Goal: Task Accomplishment & Management: Manage account settings

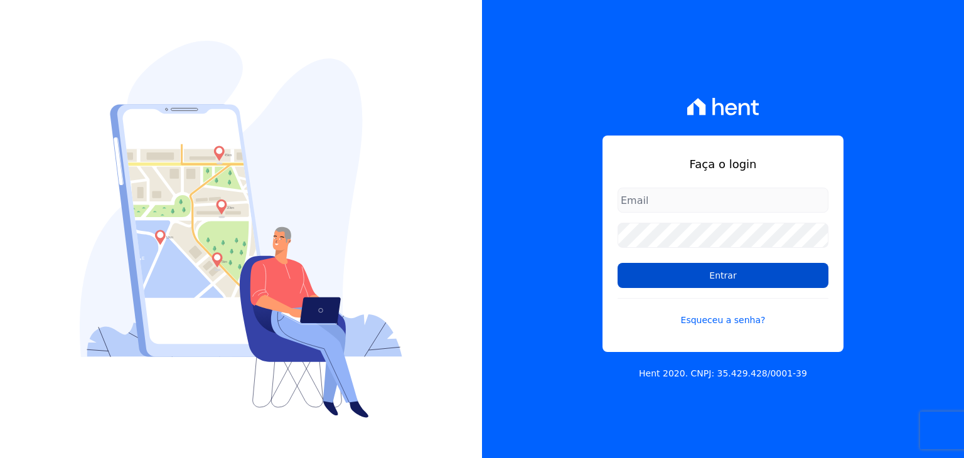
type input "[EMAIL_ADDRESS][DOMAIN_NAME]"
click at [690, 270] on input "Entrar" at bounding box center [722, 275] width 211 height 25
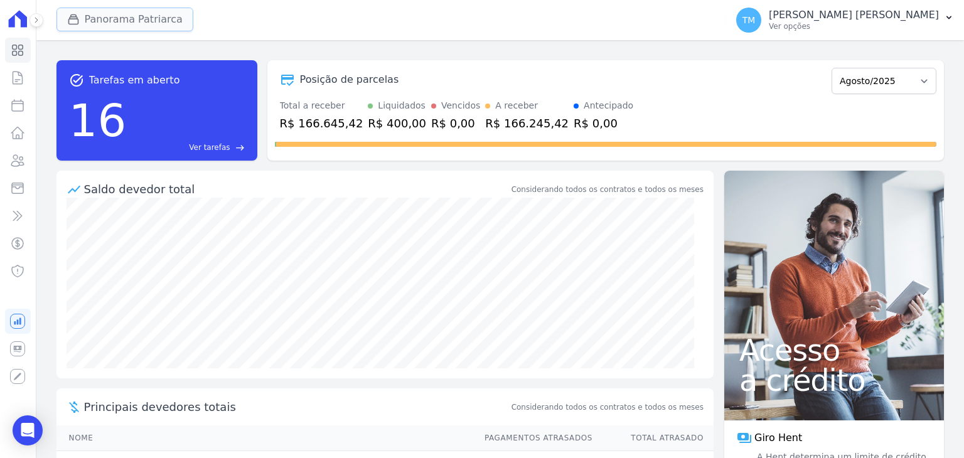
click at [165, 21] on button "Panorama Patriarca" at bounding box center [124, 20] width 137 height 24
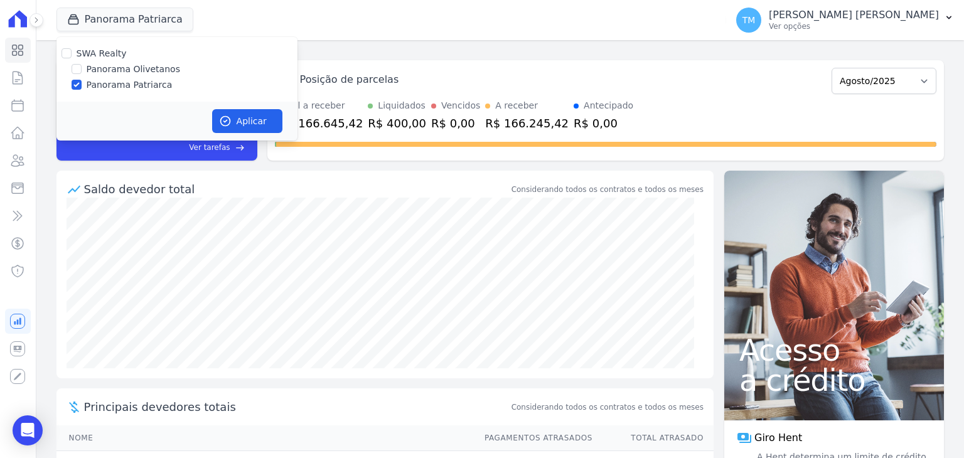
click at [156, 71] on label "Panorama Olivetanos" at bounding box center [133, 69] width 93 height 13
click at [82, 71] on input "Panorama Olivetanos" at bounding box center [77, 69] width 10 height 10
checkbox input "true"
click at [142, 82] on label "Panorama Patriarca" at bounding box center [130, 84] width 86 height 13
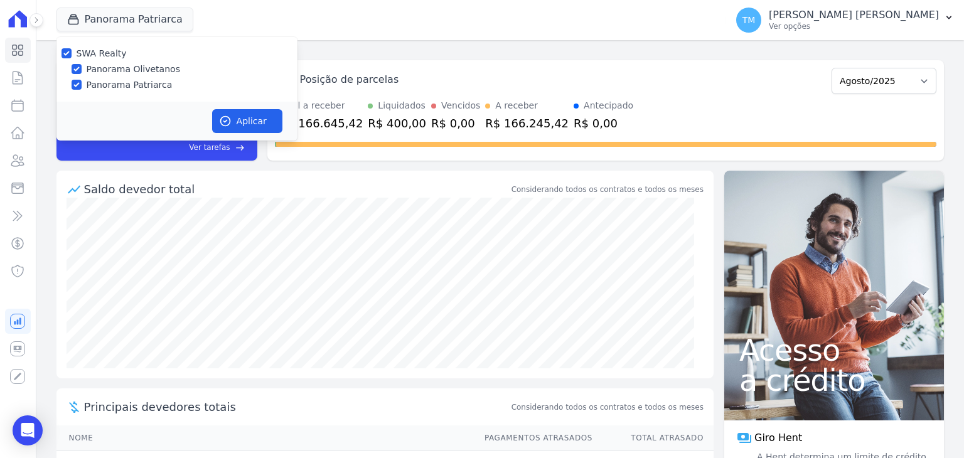
click at [82, 82] on input "Panorama Patriarca" at bounding box center [77, 85] width 10 height 10
checkbox input "false"
click at [243, 119] on button "Aplicar" at bounding box center [247, 121] width 70 height 24
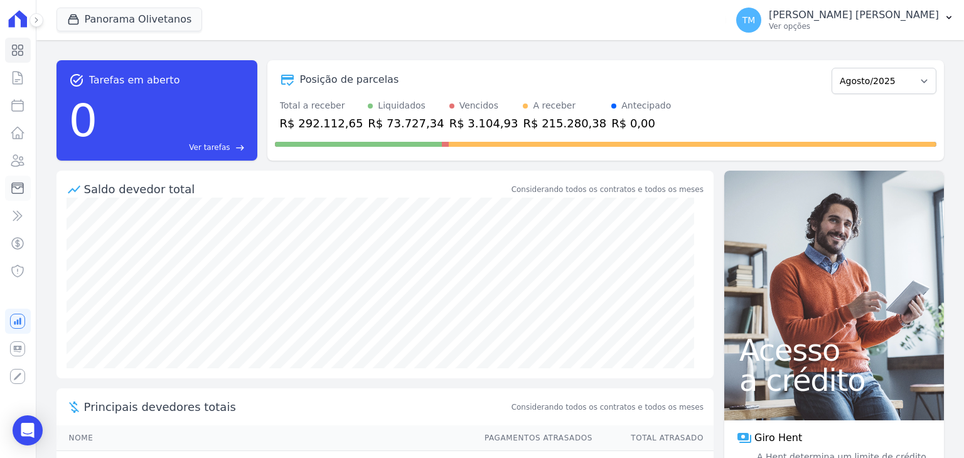
click at [18, 189] on icon at bounding box center [17, 188] width 15 height 15
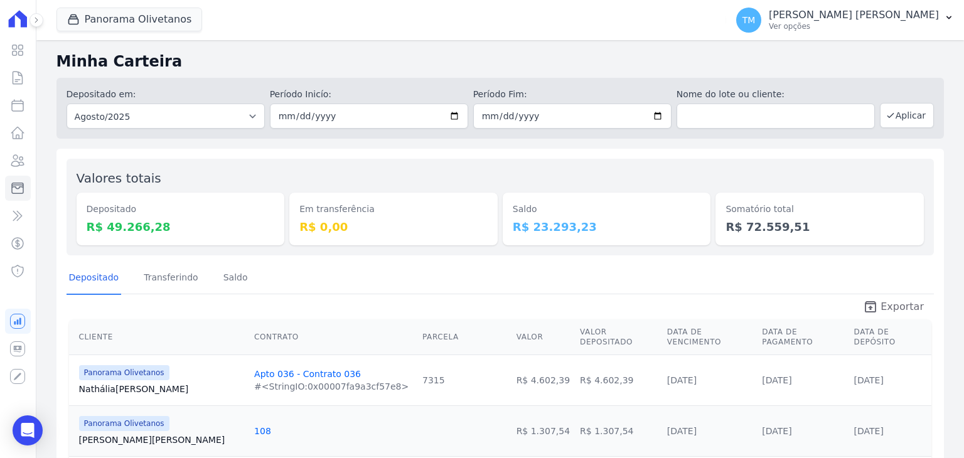
click at [899, 312] on span "Exportar" at bounding box center [901, 306] width 43 height 15
click at [898, 35] on button "TM [PERSON_NAME] [PERSON_NAME] Ver opções" at bounding box center [845, 20] width 238 height 35
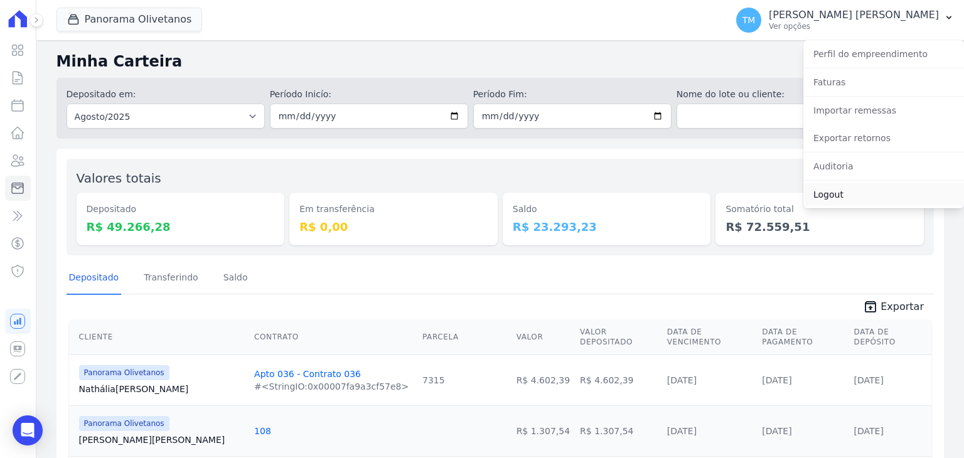
click at [861, 194] on link "Logout" at bounding box center [883, 194] width 161 height 23
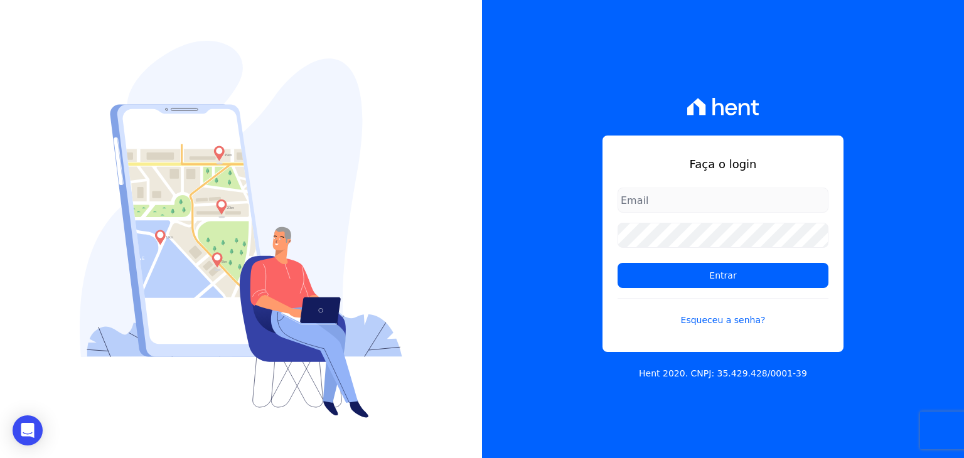
type input "[EMAIL_ADDRESS][DOMAIN_NAME]"
